Goal: Transaction & Acquisition: Purchase product/service

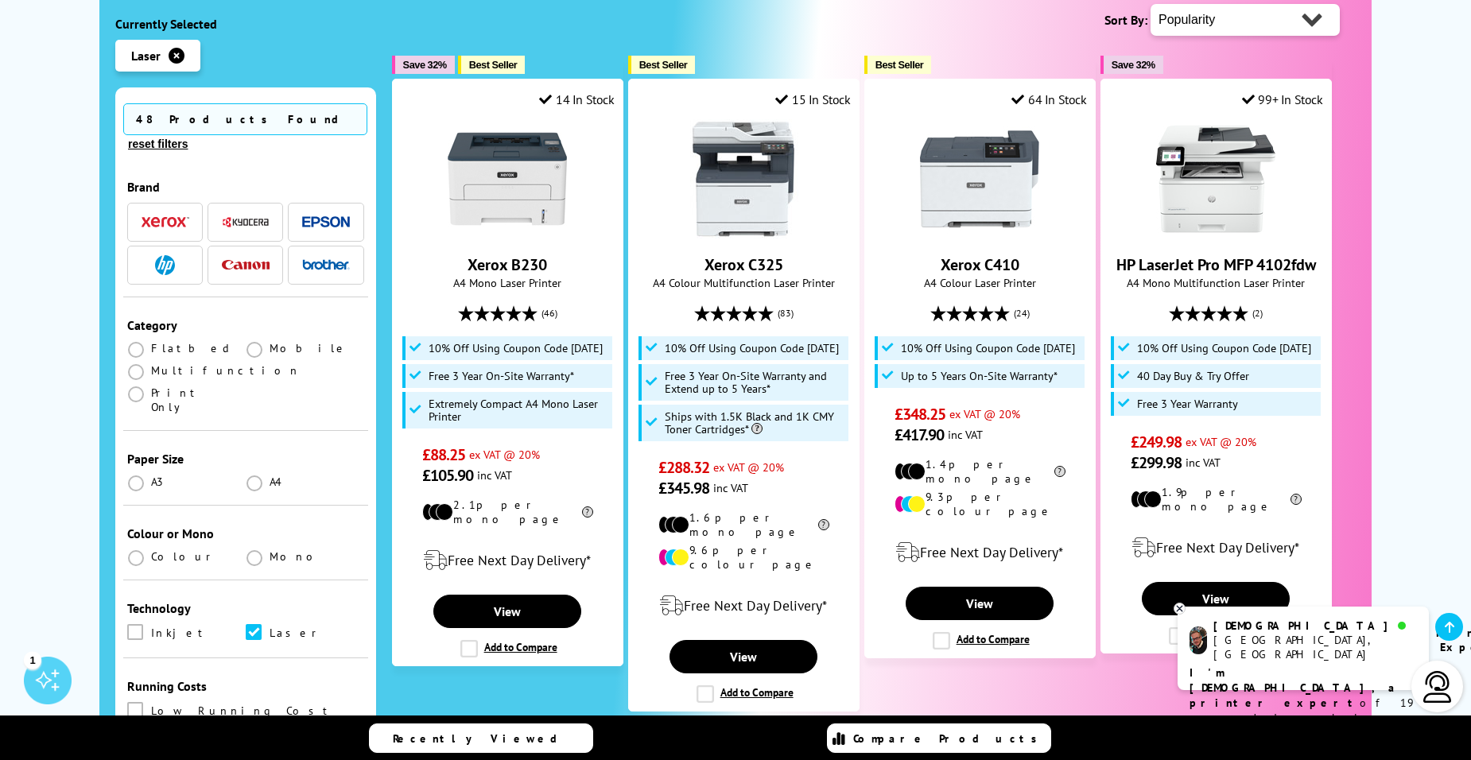
scroll to position [421, 0]
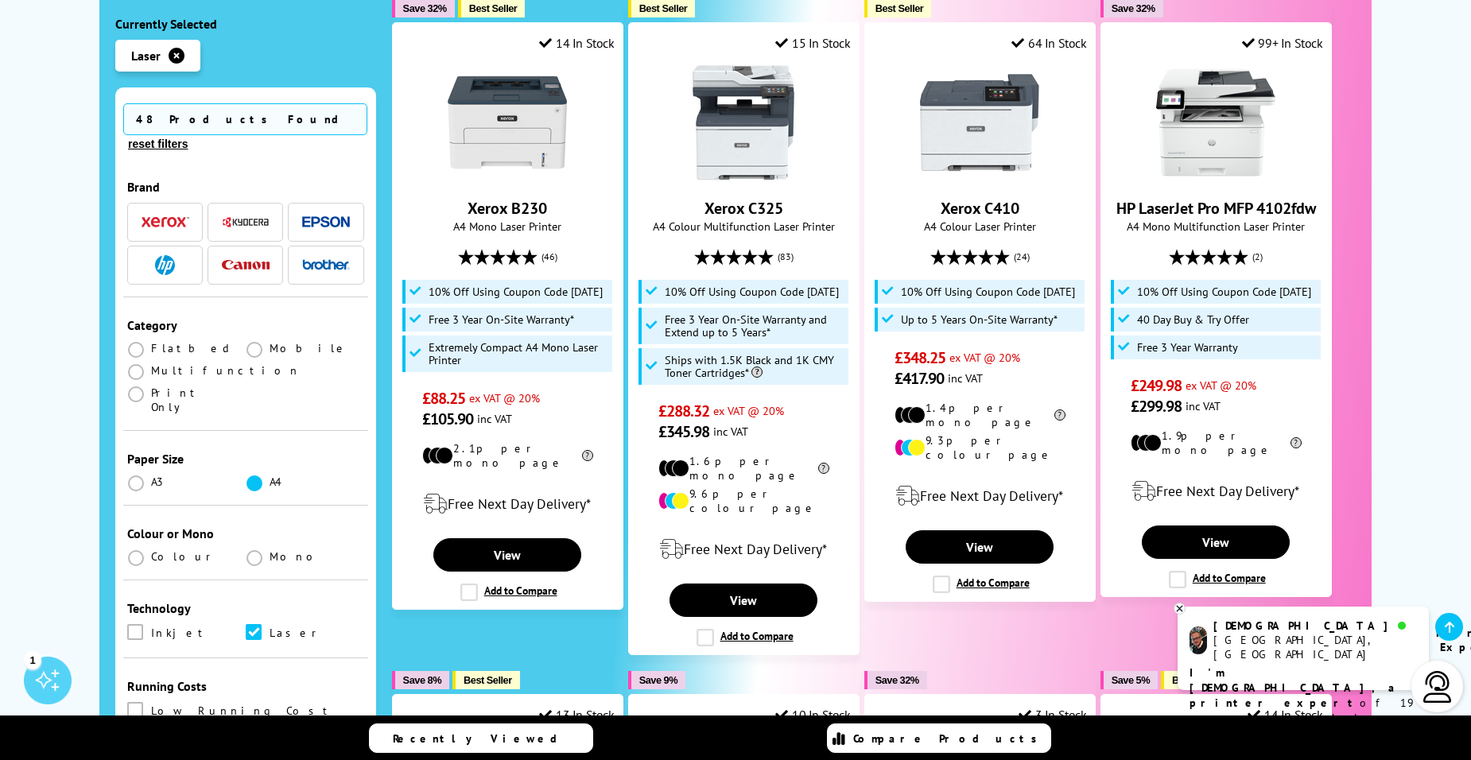
click at [252, 475] on span at bounding box center [254, 483] width 16 height 16
click at [270, 477] on input "radio" at bounding box center [270, 477] width 0 height 0
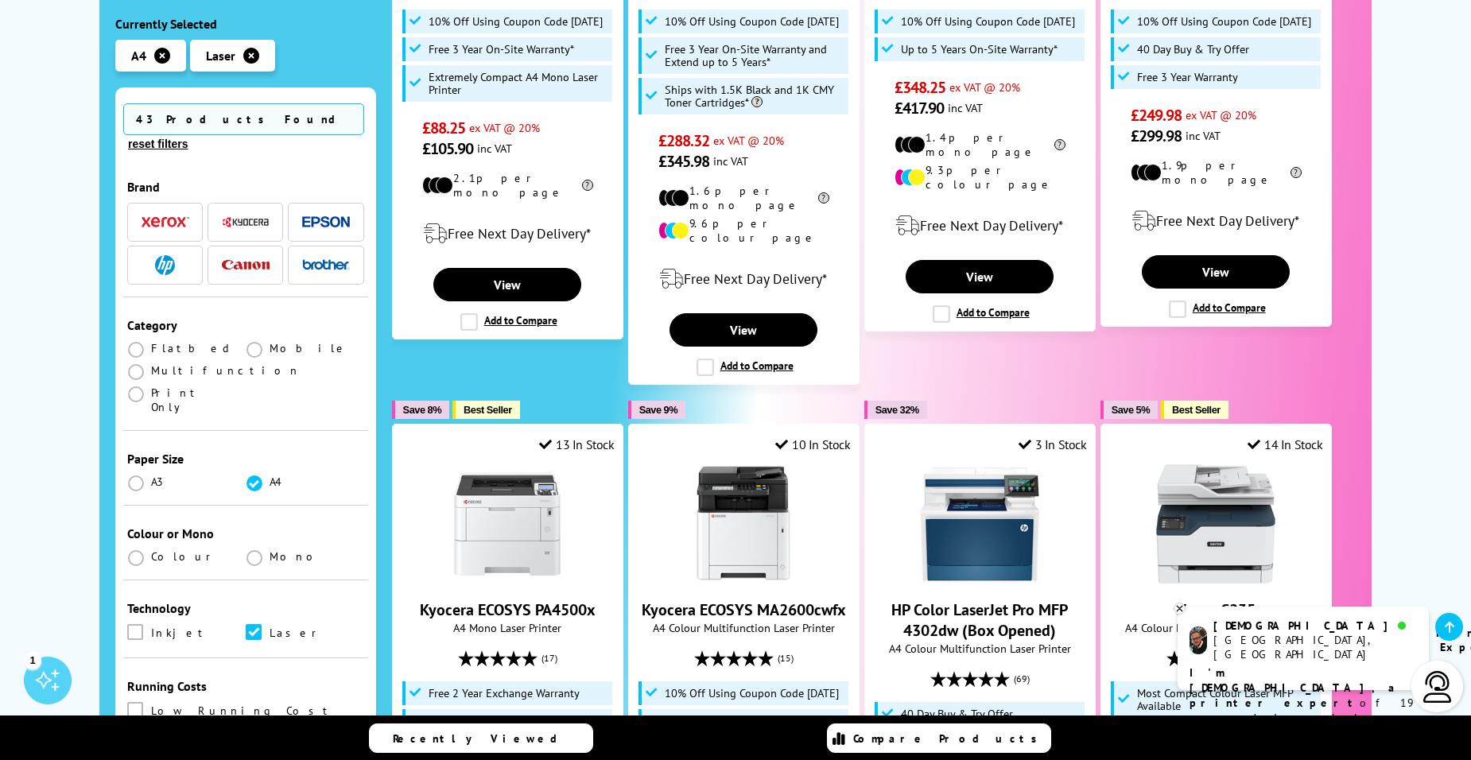
scroll to position [700, 0]
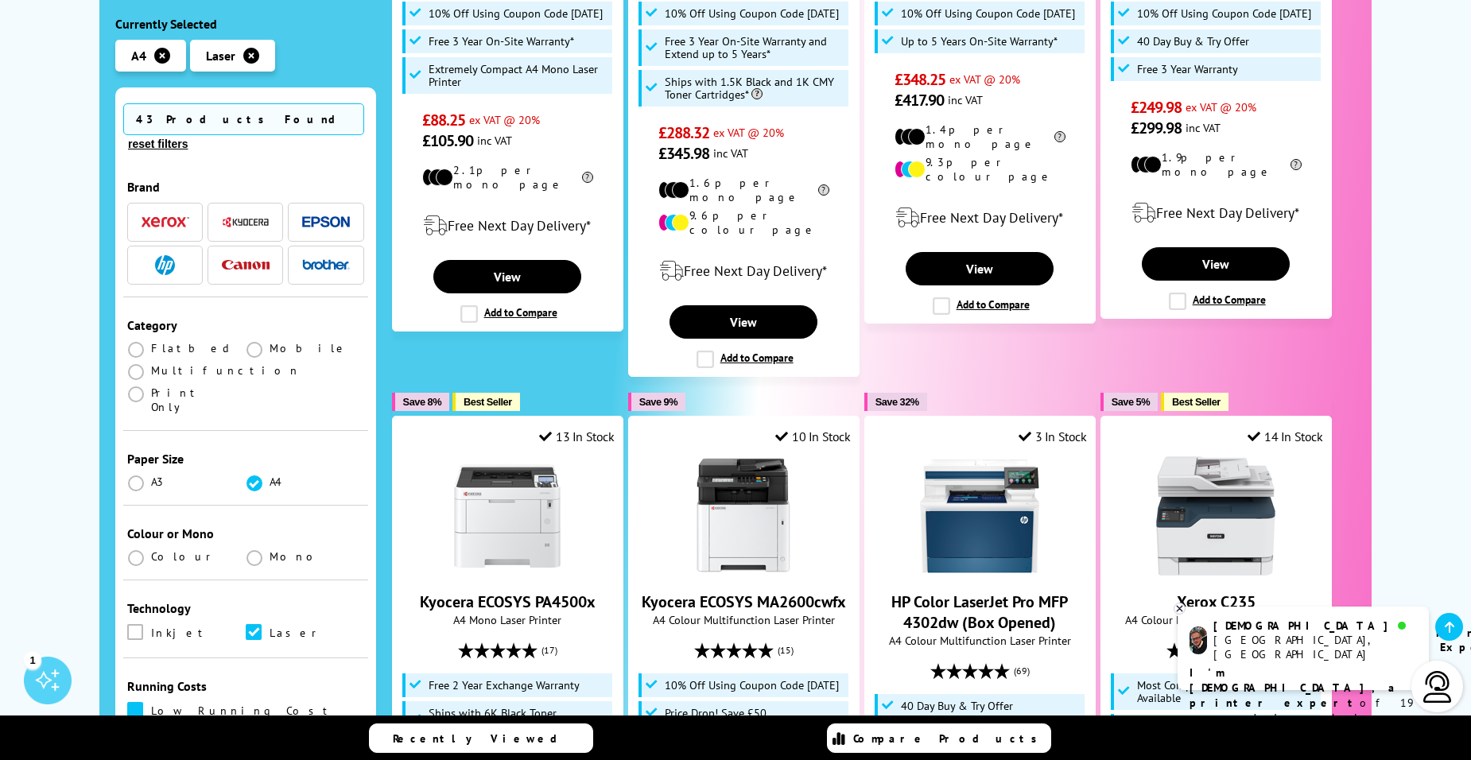
click at [141, 702] on span at bounding box center [135, 710] width 16 height 16
click at [150, 704] on input "checkbox" at bounding box center [150, 704] width 0 height 0
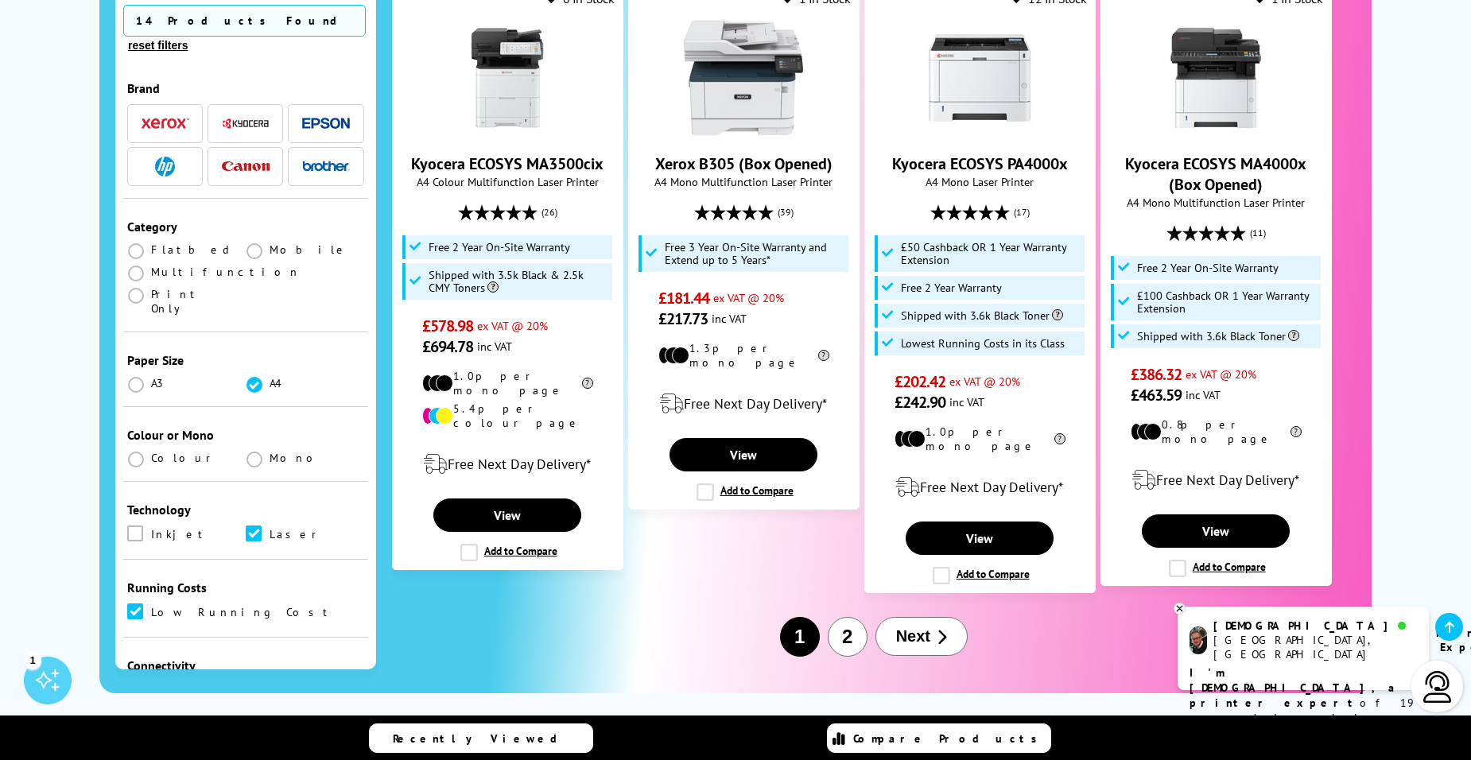
scroll to position [1795, 0]
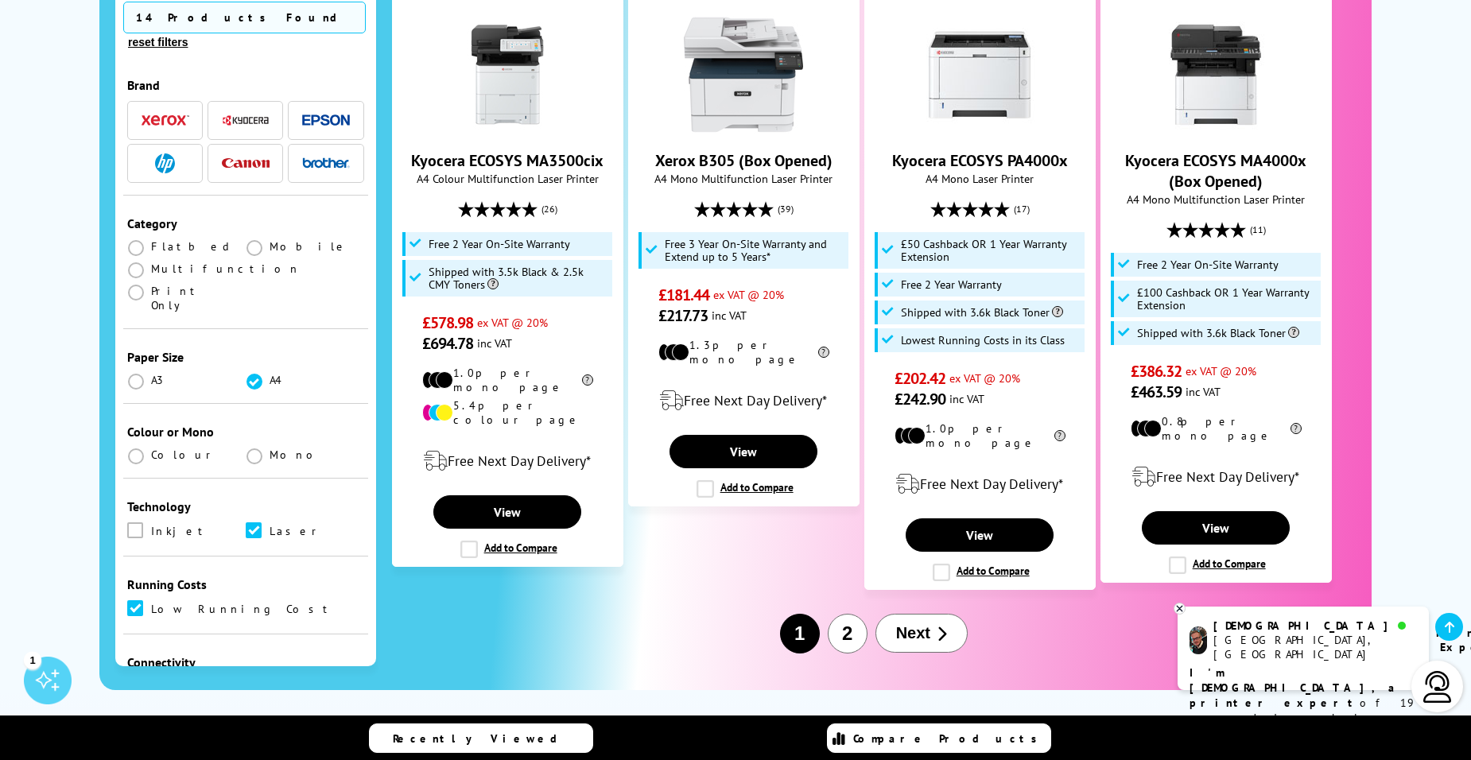
click at [925, 624] on span "Next" at bounding box center [913, 633] width 34 height 18
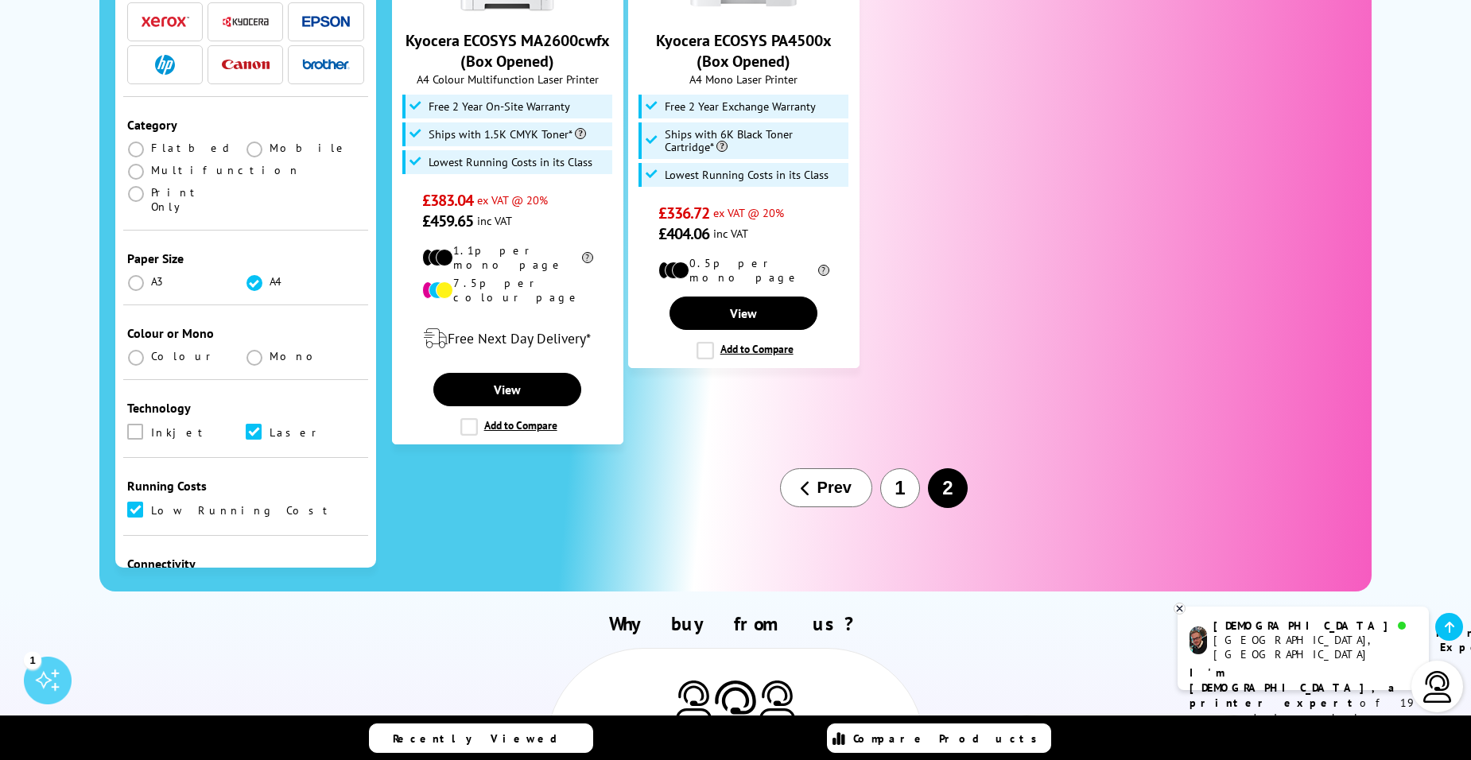
scroll to position [727, 0]
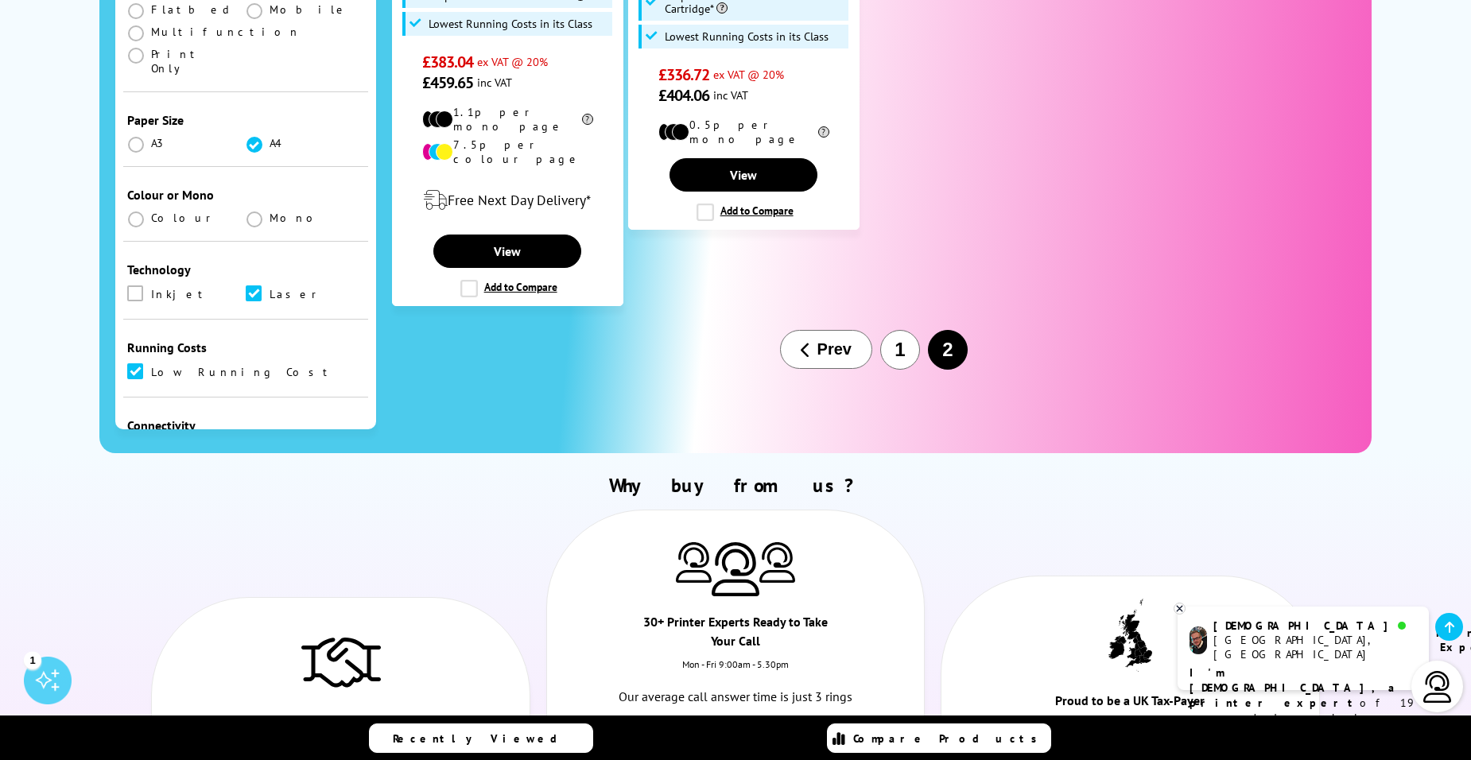
click at [828, 340] on span "Prev" at bounding box center [834, 349] width 34 height 18
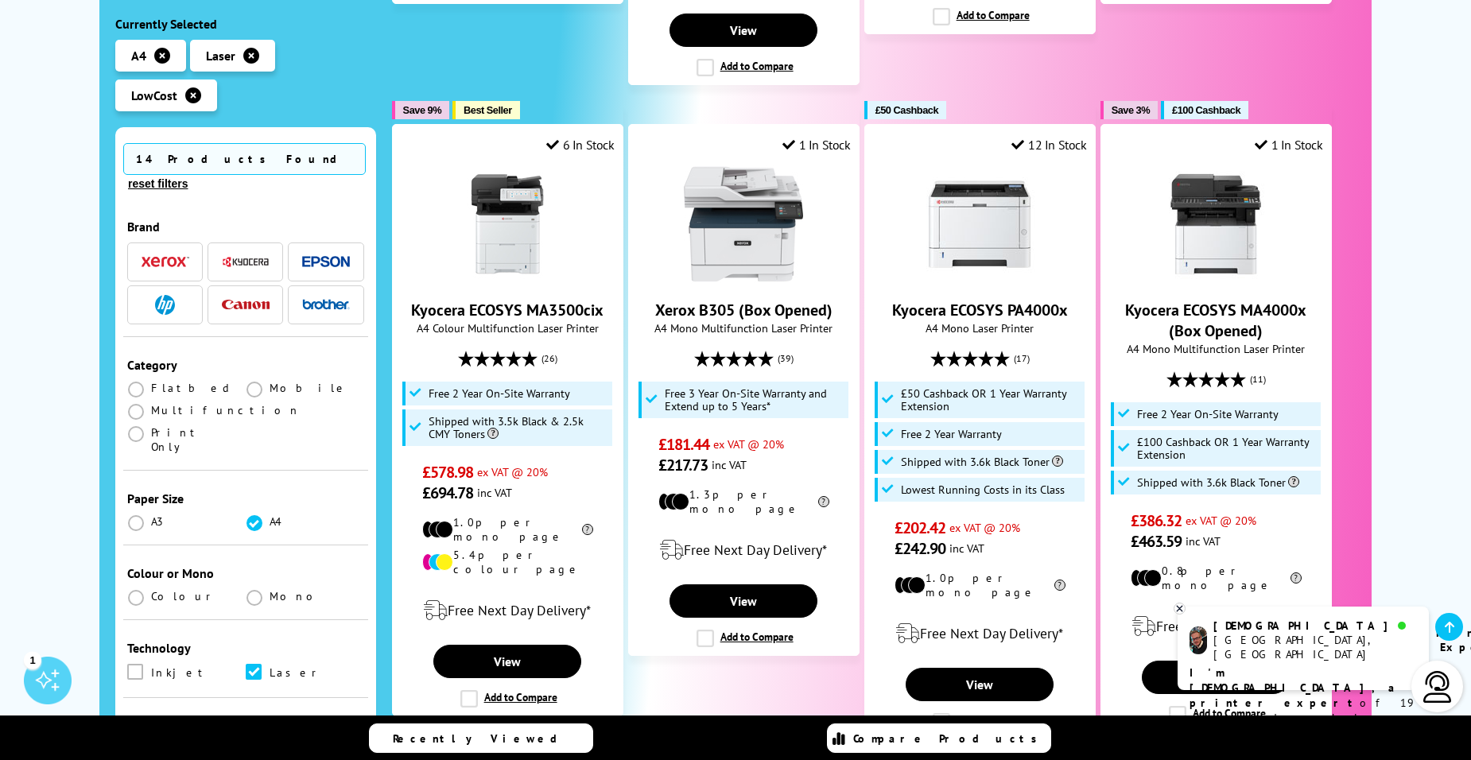
scroll to position [1612, 0]
